Goal: Find specific page/section: Find specific page/section

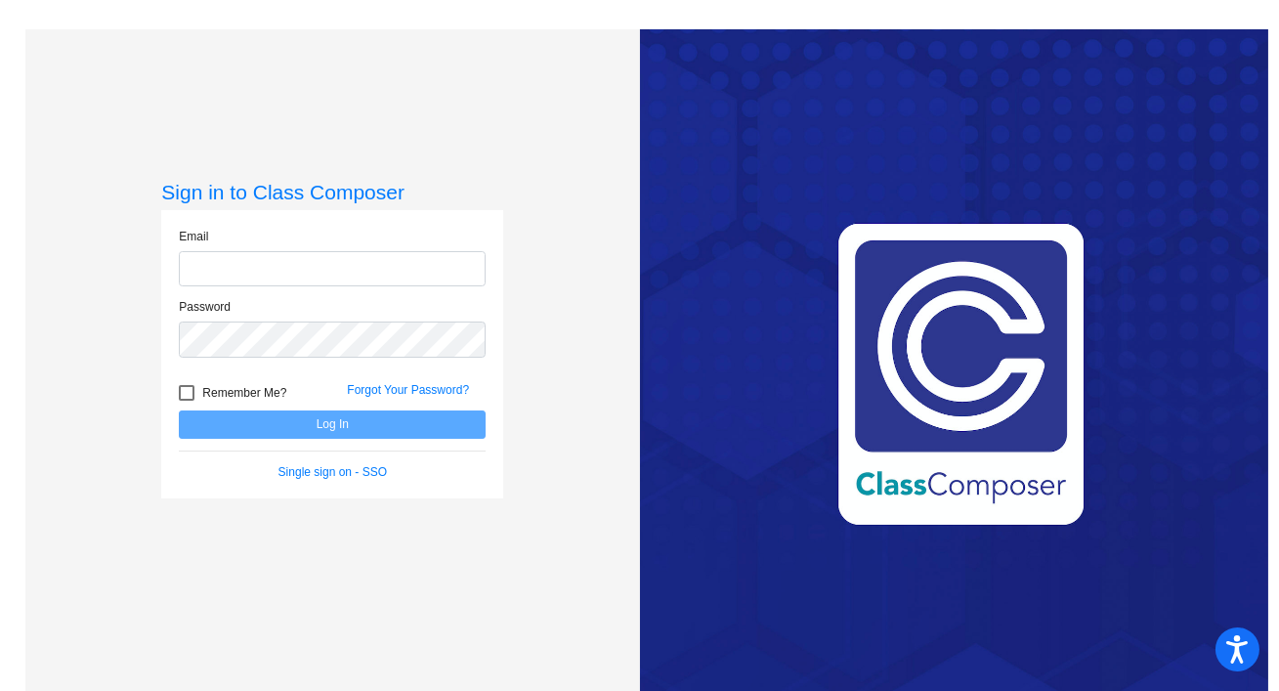
type input "[EMAIL_ADDRESS][DOMAIN_NAME]"
click at [183, 394] on div at bounding box center [187, 393] width 16 height 16
click at [186, 401] on input "Remember Me?" at bounding box center [186, 401] width 1 height 1
checkbox input "true"
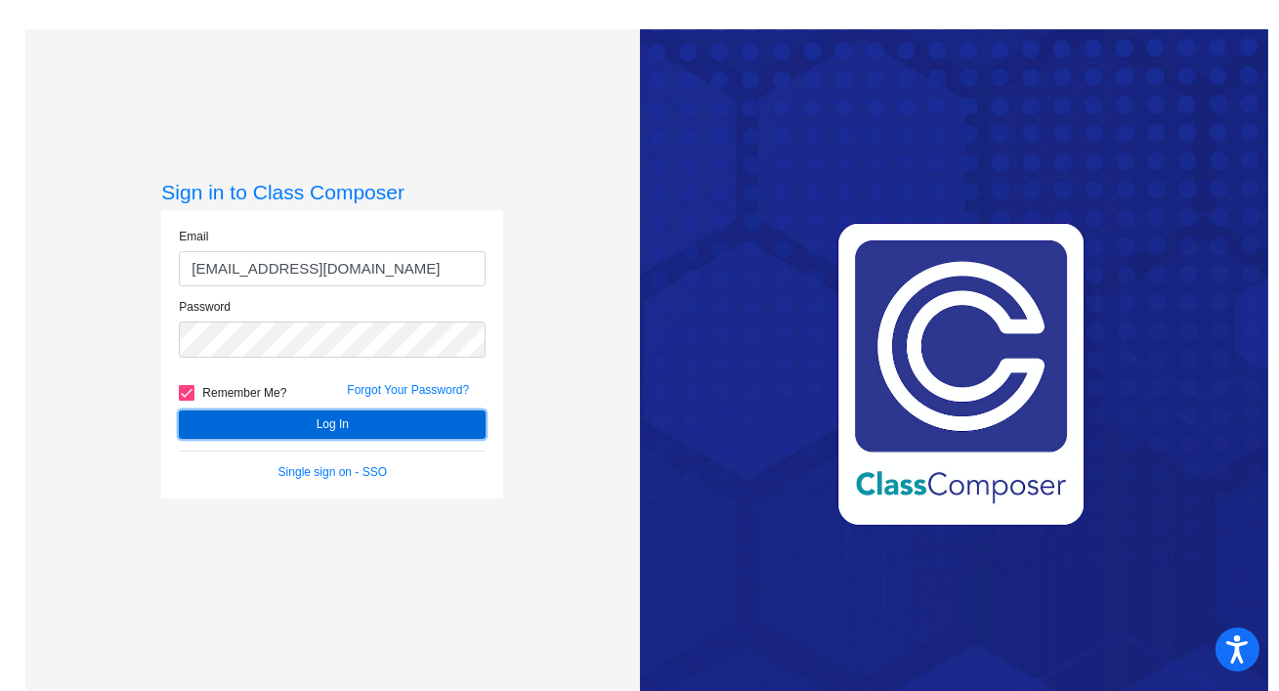
click at [210, 418] on button "Log In" at bounding box center [332, 424] width 307 height 28
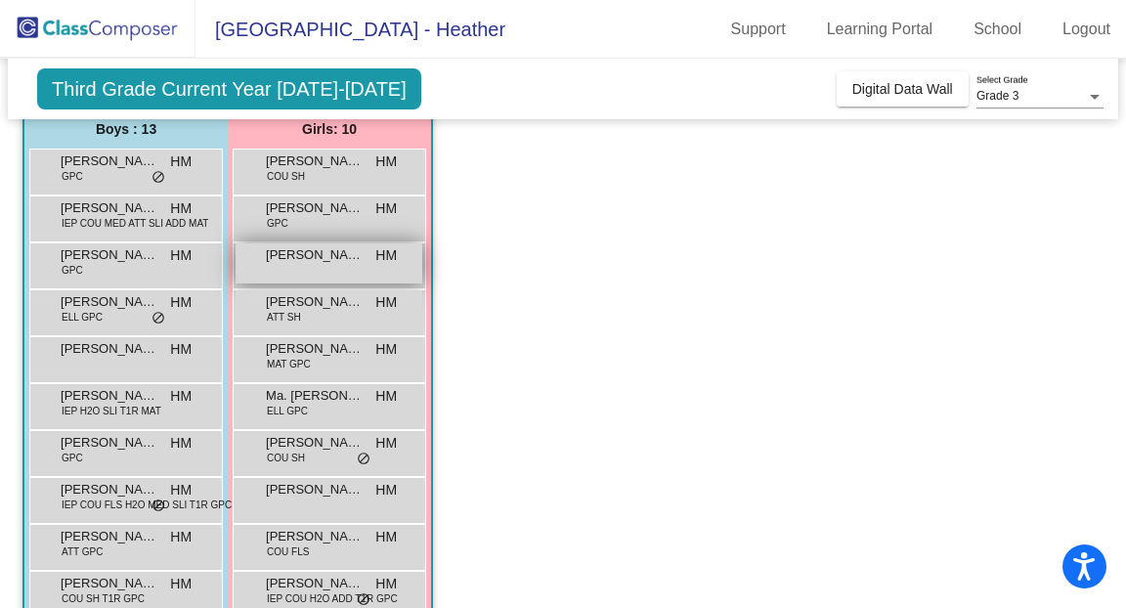
scroll to position [159, 0]
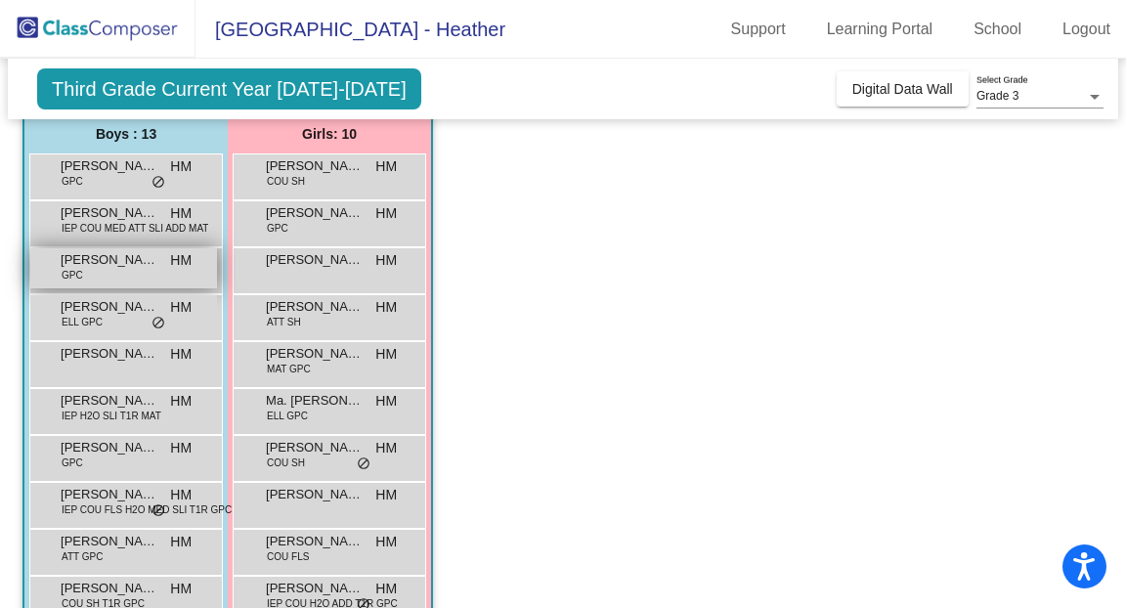
click at [129, 271] on div "[PERSON_NAME] GPC HM lock do_not_disturb_alt" at bounding box center [123, 268] width 187 height 40
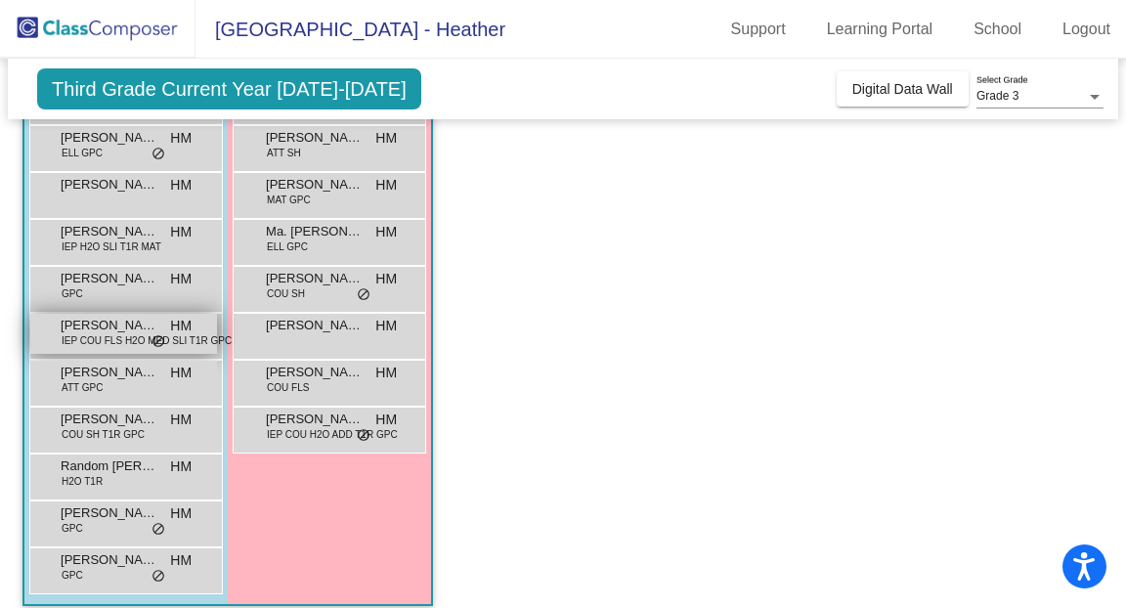
scroll to position [332, 0]
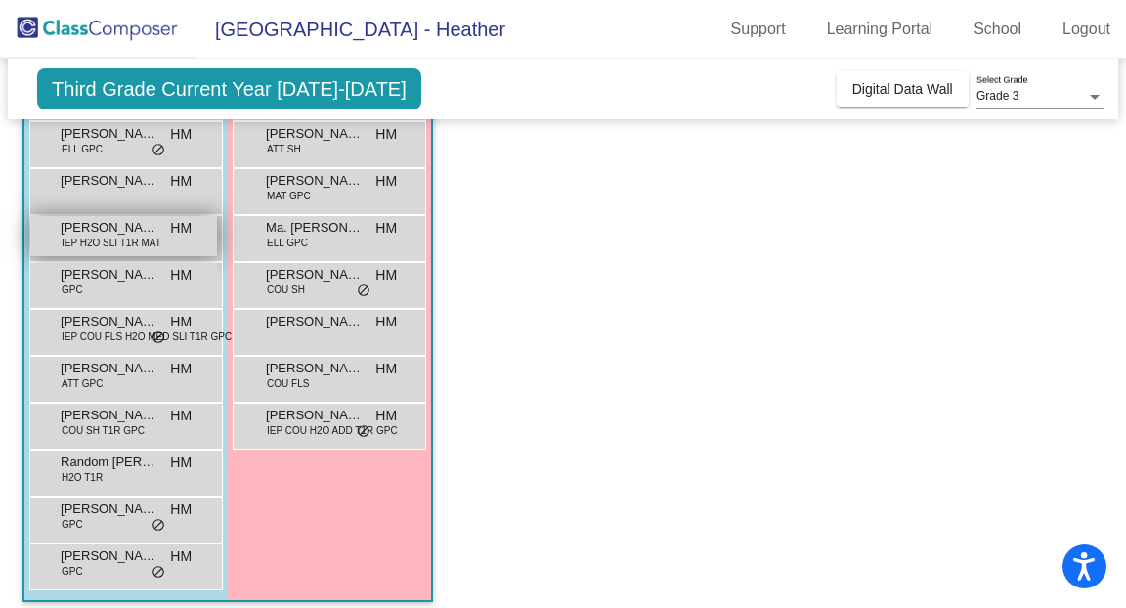
click at [114, 245] on span "IEP H2O SLI T1R MAT" at bounding box center [112, 242] width 100 height 15
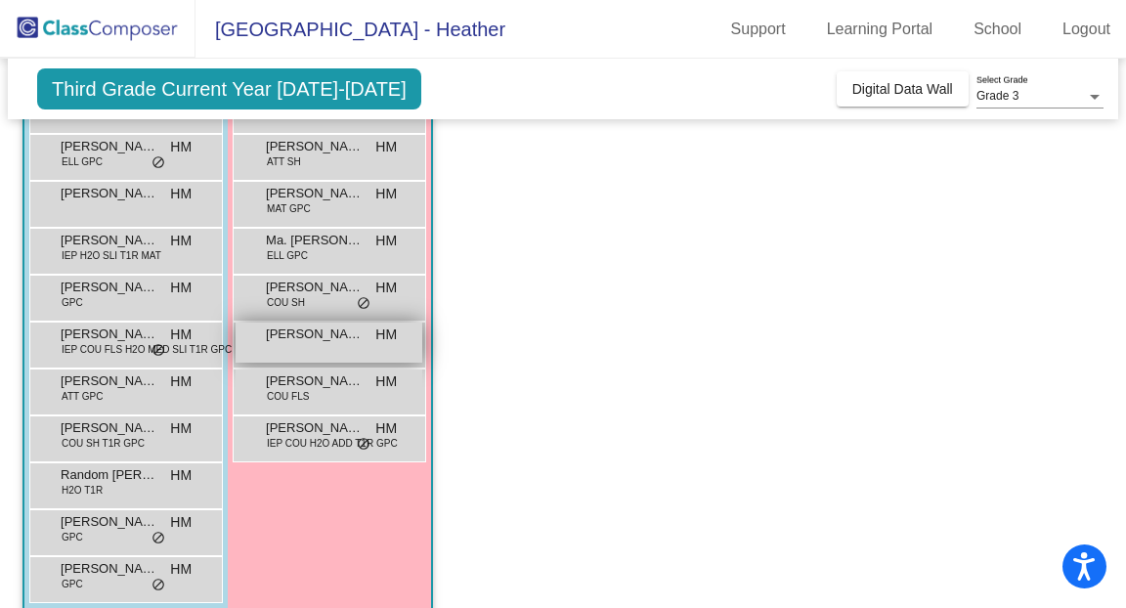
scroll to position [345, 0]
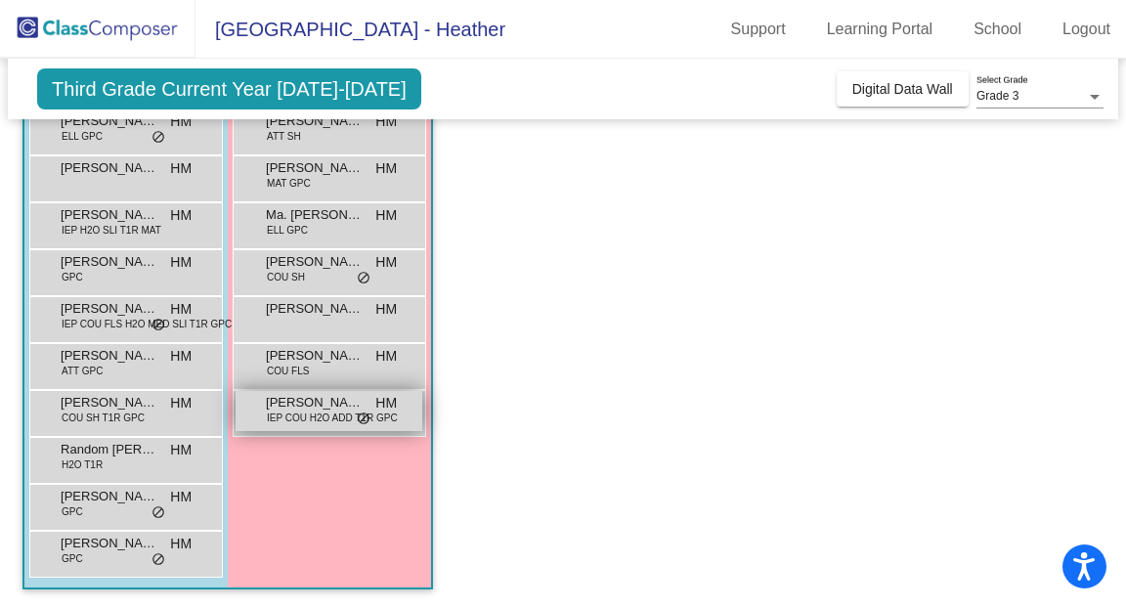
click at [328, 420] on span "IEP COU H2O ADD T1R GPC" at bounding box center [332, 417] width 131 height 15
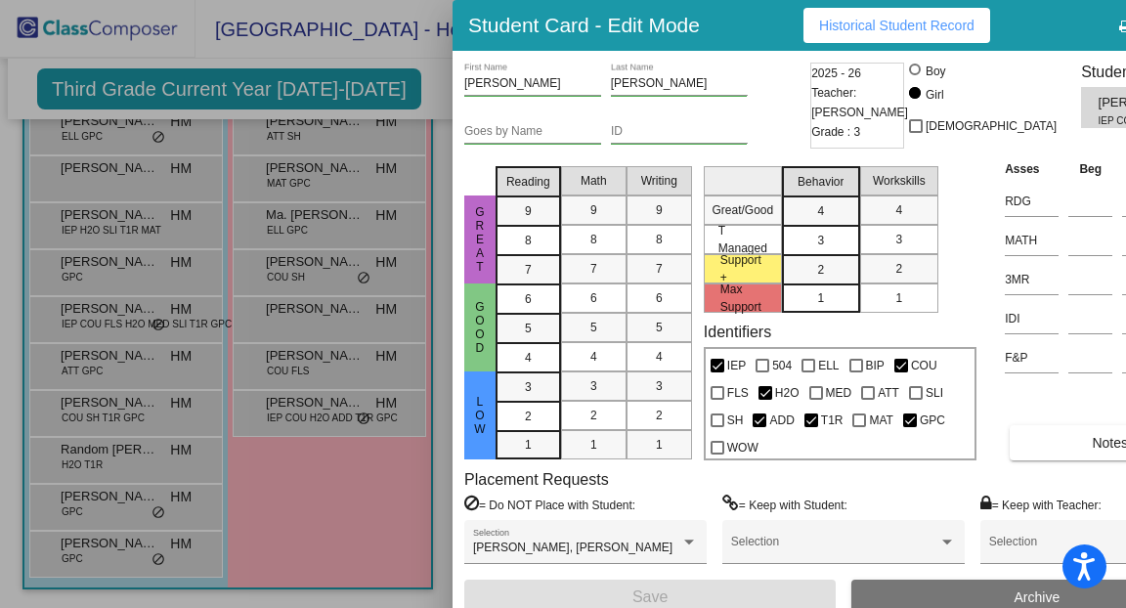
click at [830, 35] on button "Historical Student Record" at bounding box center [896, 25] width 187 height 35
